Goal: Obtain resource: Download file/media

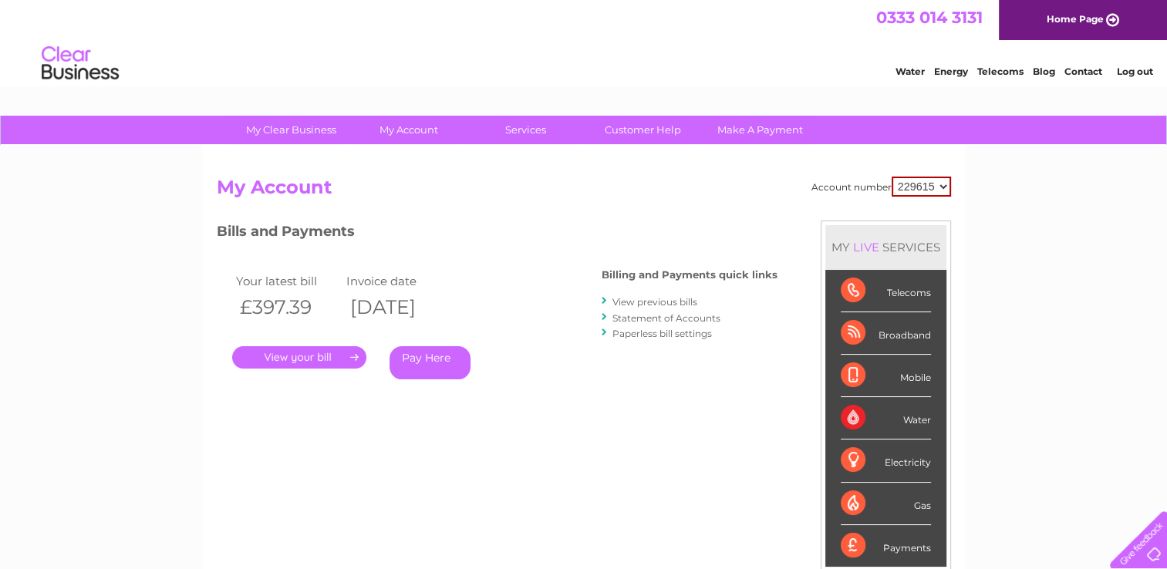
click at [656, 296] on link "View previous bills" at bounding box center [654, 302] width 85 height 12
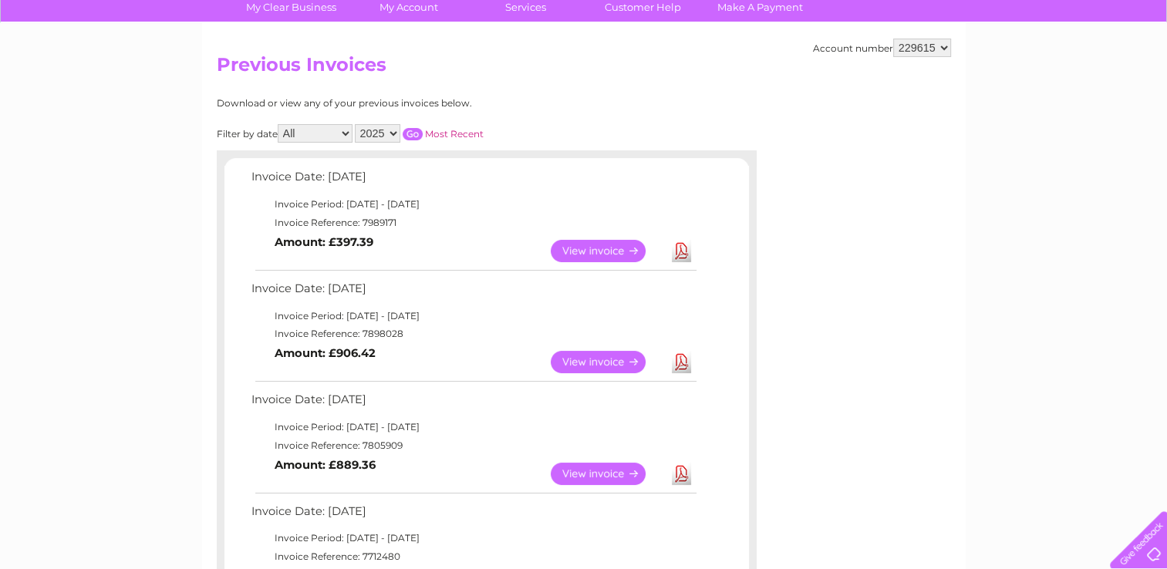
scroll to position [123, 0]
click at [682, 470] on link "Download" at bounding box center [681, 473] width 19 height 22
click at [620, 472] on link "View" at bounding box center [607, 473] width 113 height 22
